Goal: Task Accomplishment & Management: Complete application form

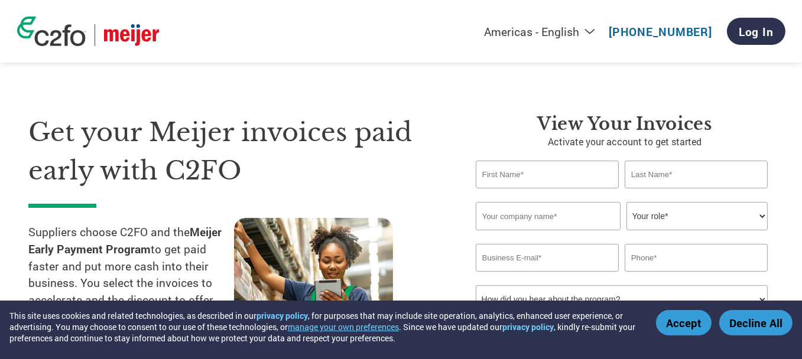
click at [244, 73] on div "Get your Meijer invoices paid early with C2FO Suppliers choose C2FO and the Mei…" at bounding box center [401, 223] width 746 height 315
click at [525, 175] on input "text" at bounding box center [547, 175] width 143 height 28
type input "monney"
type input "[PERSON_NAME]"
type input "Textiles from Europe Inc"
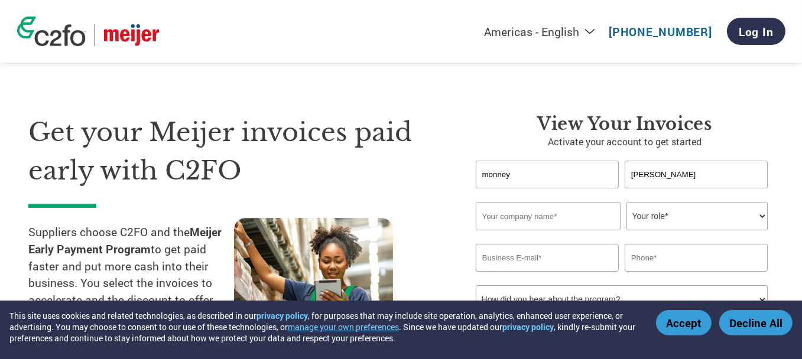
type input "[EMAIL_ADDRESS][DOMAIN_NAME]"
click at [420, 208] on div "Get your Meijer invoices paid early with C2FO Suppliers choose C2FO and the Mei…" at bounding box center [243, 247] width 430 height 267
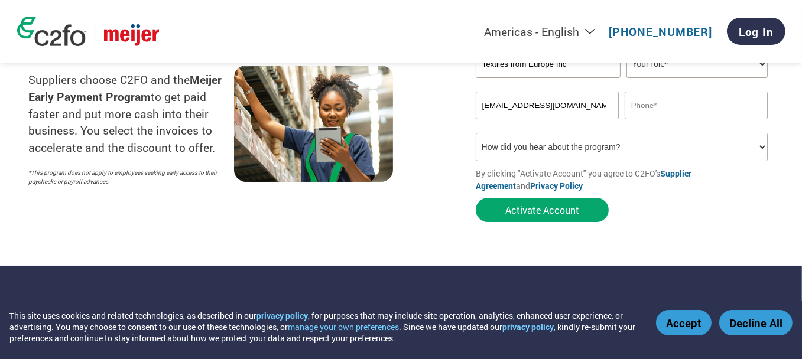
scroll to position [177, 0]
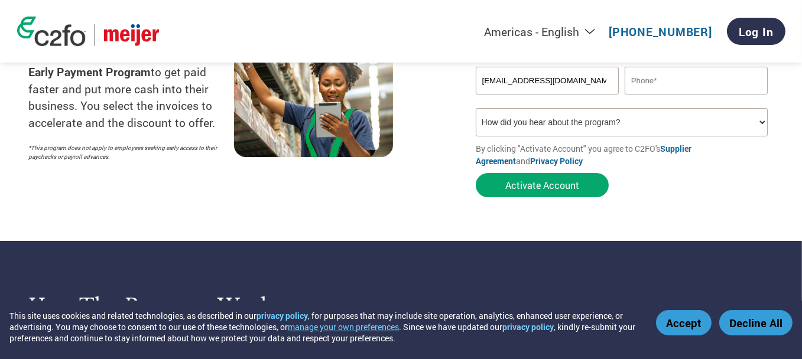
click at [584, 128] on select "How did you hear about the program? Received a letter Email Social Media Online…" at bounding box center [622, 122] width 292 height 28
select select "Email"
click at [476, 111] on select "How did you hear about the program? Received a letter Email Social Media Online…" at bounding box center [622, 122] width 292 height 28
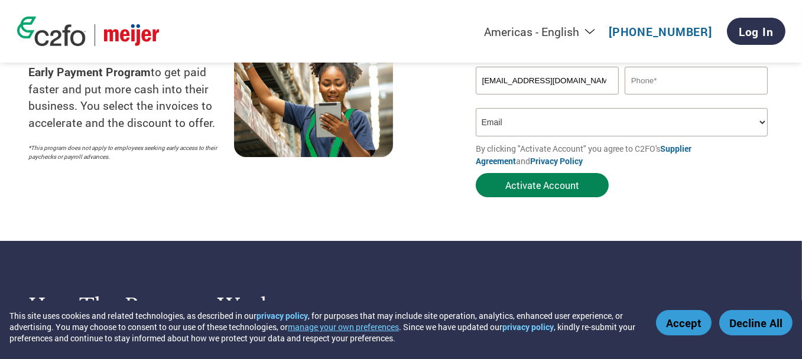
click at [536, 186] on button "Activate Account" at bounding box center [542, 185] width 133 height 24
click at [691, 325] on button "Accept" at bounding box center [684, 322] width 56 height 25
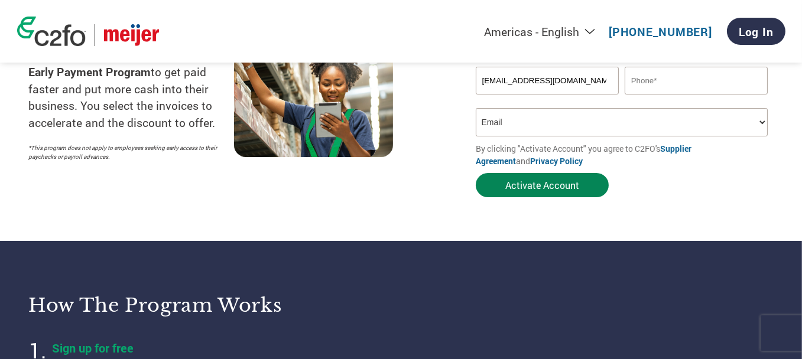
click at [507, 190] on button "Activate Account" at bounding box center [542, 185] width 133 height 24
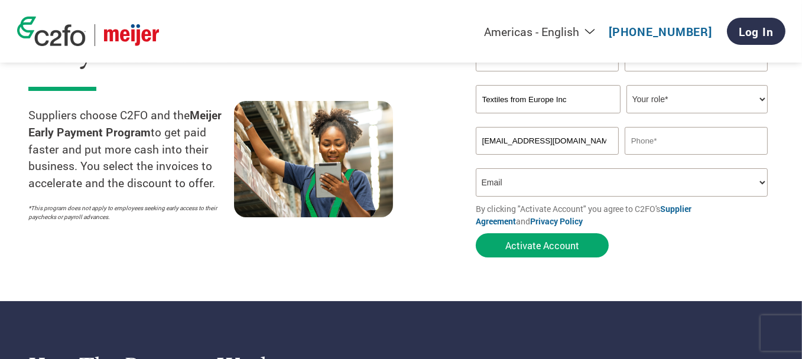
scroll to position [118, 0]
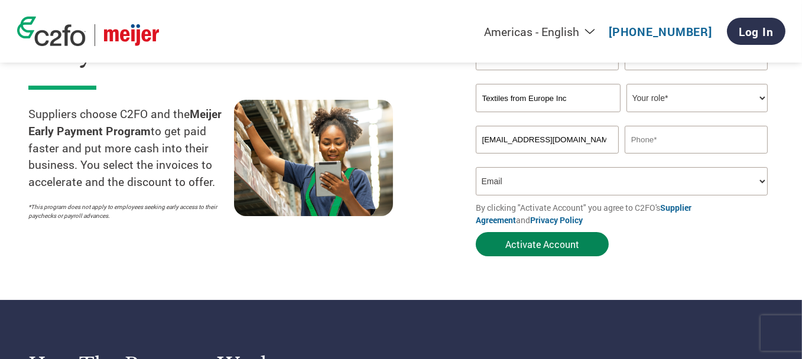
click at [558, 247] on button "Activate Account" at bounding box center [542, 244] width 133 height 24
click at [711, 99] on select "Your role* CFO Controller Credit Manager Finance Director Treasurer CEO Preside…" at bounding box center [697, 98] width 141 height 28
select select "ACCOUNTS_RECEIVABLE"
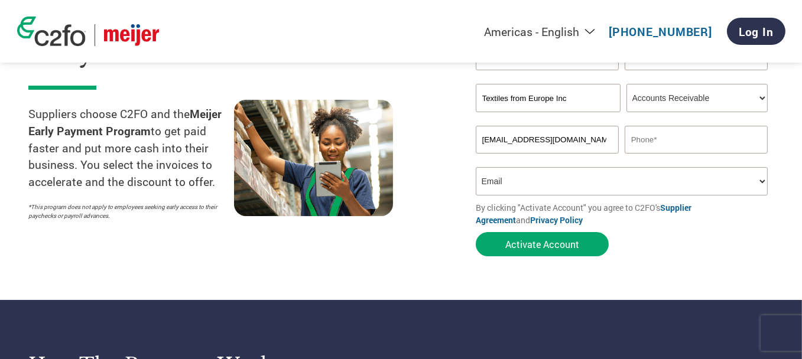
click at [627, 85] on select "Your role* CFO Controller Credit Manager Finance Director Treasurer CEO Preside…" at bounding box center [697, 98] width 141 height 28
click at [670, 142] on input "text" at bounding box center [696, 140] width 143 height 28
click at [679, 145] on input "text" at bounding box center [696, 140] width 143 height 28
type input "[PHONE_NUMBER]"
click at [558, 187] on select "How did you hear about the program? Received a letter Email Social Media Online…" at bounding box center [622, 181] width 292 height 28
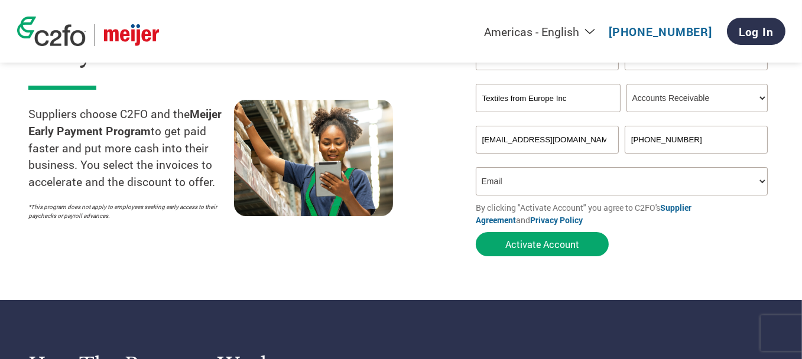
click at [558, 187] on select "How did you hear about the program? Received a letter Email Social Media Online…" at bounding box center [622, 181] width 292 height 28
click at [394, 226] on div at bounding box center [337, 163] width 206 height 127
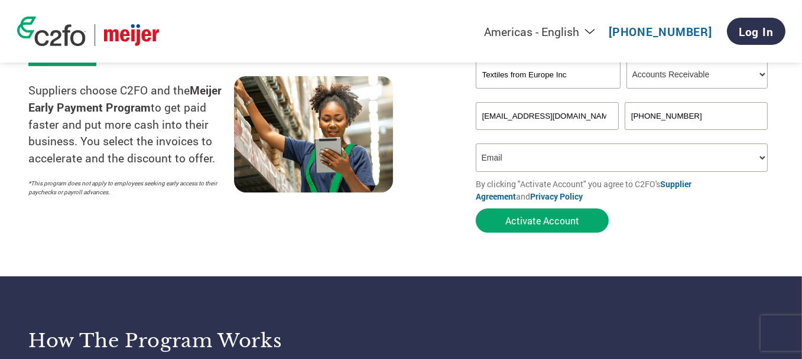
scroll to position [177, 0]
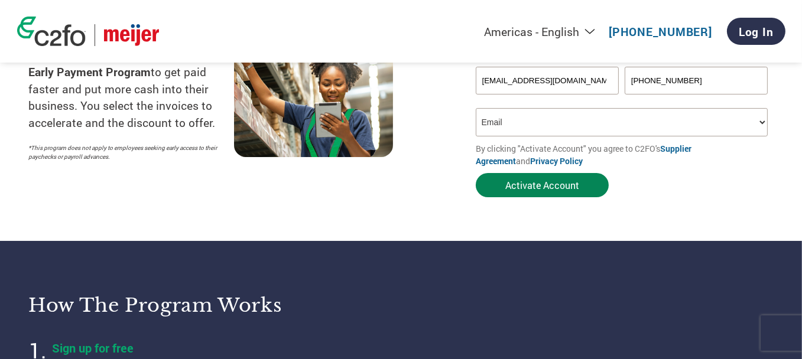
click at [529, 189] on button "Activate Account" at bounding box center [542, 185] width 133 height 24
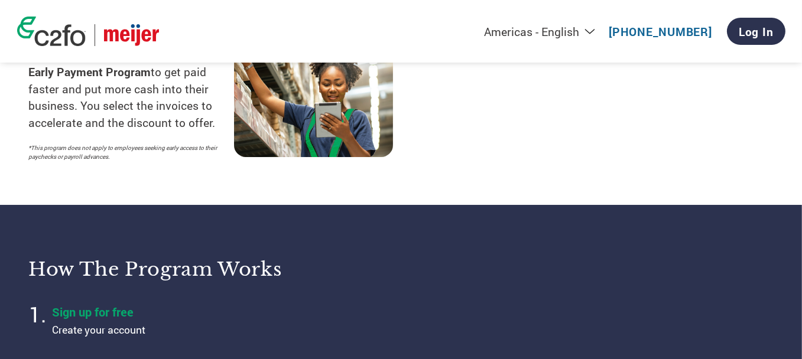
select select "ACCOUNTS_RECEIVABLE"
select select "Email"
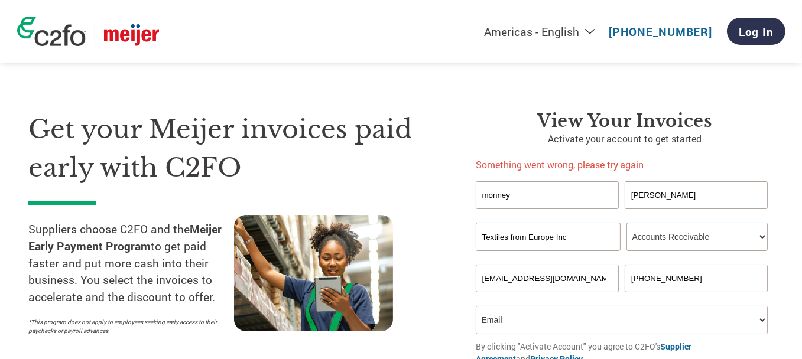
scroll to position [0, 0]
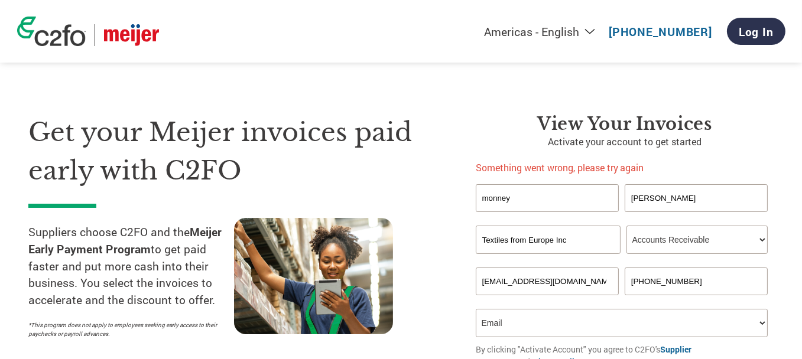
drag, startPoint x: 572, startPoint y: 242, endPoint x: 368, endPoint y: 219, distance: 205.3
click at [368, 219] on div "Get your Meijer invoices paid early with C2FO Suppliers choose C2FO and the Mei…" at bounding box center [401, 235] width 746 height 338
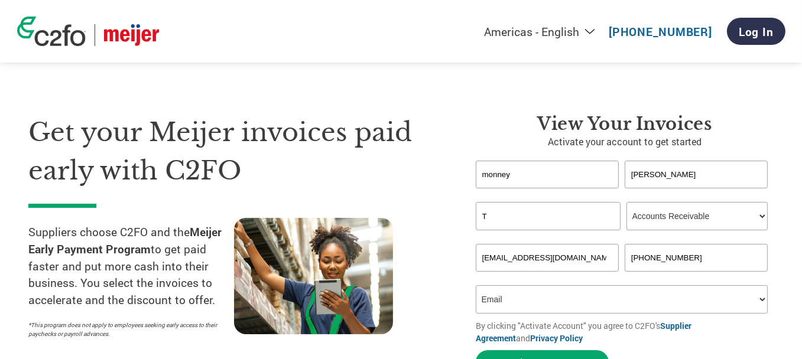
type input "Textiles from Europe Inc"
click at [440, 229] on div at bounding box center [337, 281] width 206 height 127
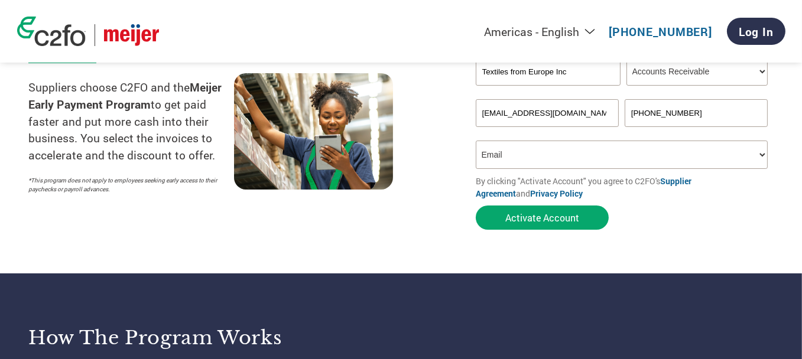
scroll to position [177, 0]
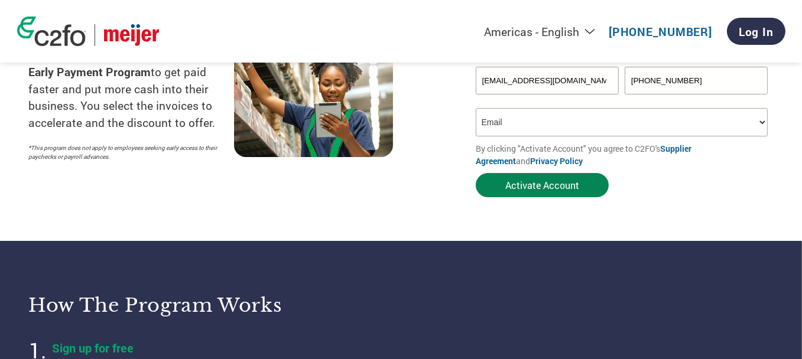
click at [520, 190] on button "Activate Account" at bounding box center [542, 185] width 133 height 24
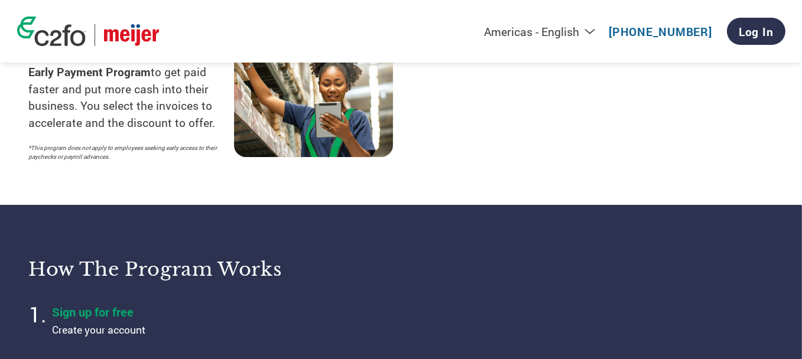
select select "ACCOUNTS_RECEIVABLE"
select select "Email"
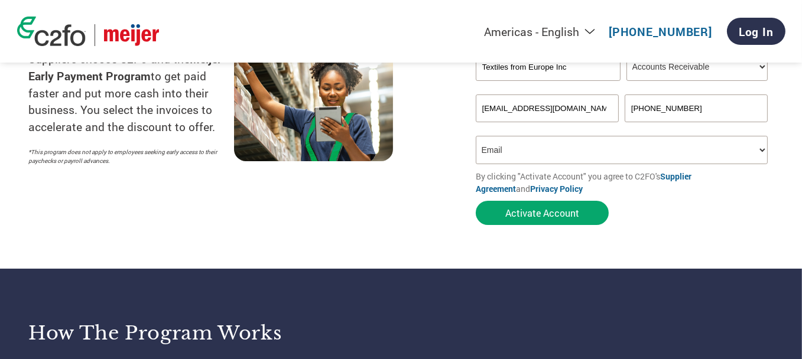
scroll to position [0, 0]
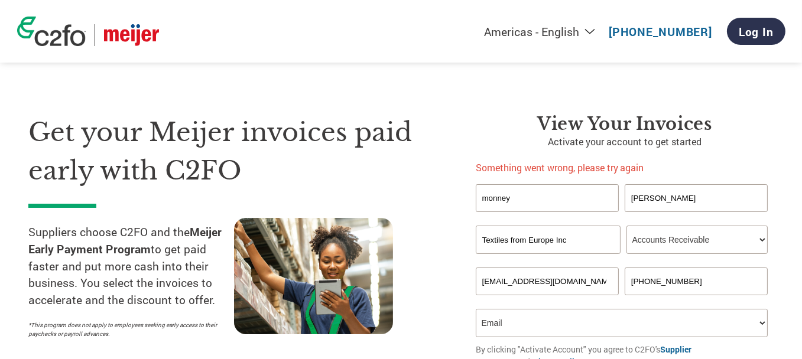
click at [399, 196] on div "Get your Meijer invoices paid early with C2FO Suppliers choose C2FO and the Mei…" at bounding box center [243, 259] width 430 height 291
